Goal: Task Accomplishment & Management: Manage account settings

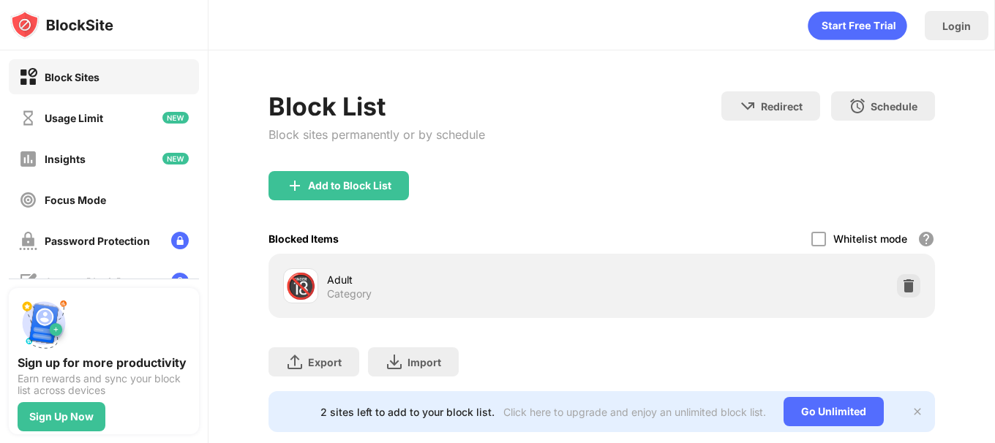
click at [454, 290] on div "Adult Category" at bounding box center [464, 286] width 275 height 29
click at [897, 294] on div at bounding box center [908, 285] width 23 height 23
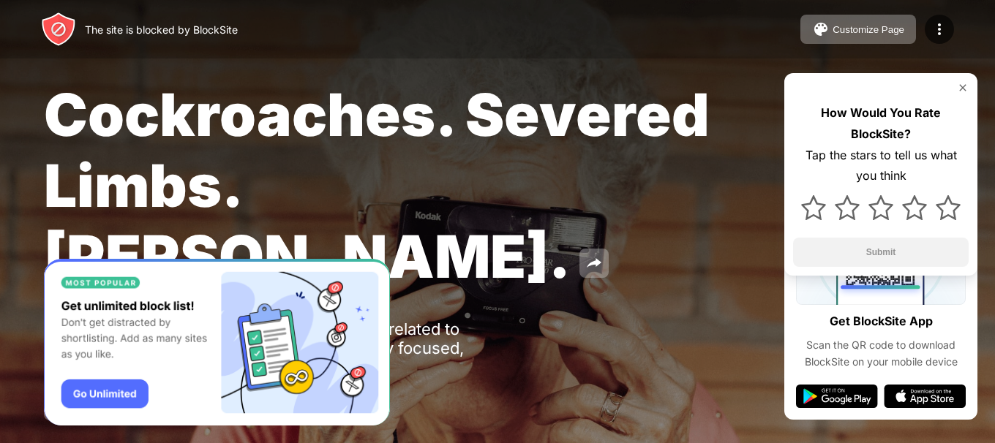
click at [134, 43] on div "The site is blocked by BlockSite" at bounding box center [139, 29] width 197 height 35
